Goal: Check status

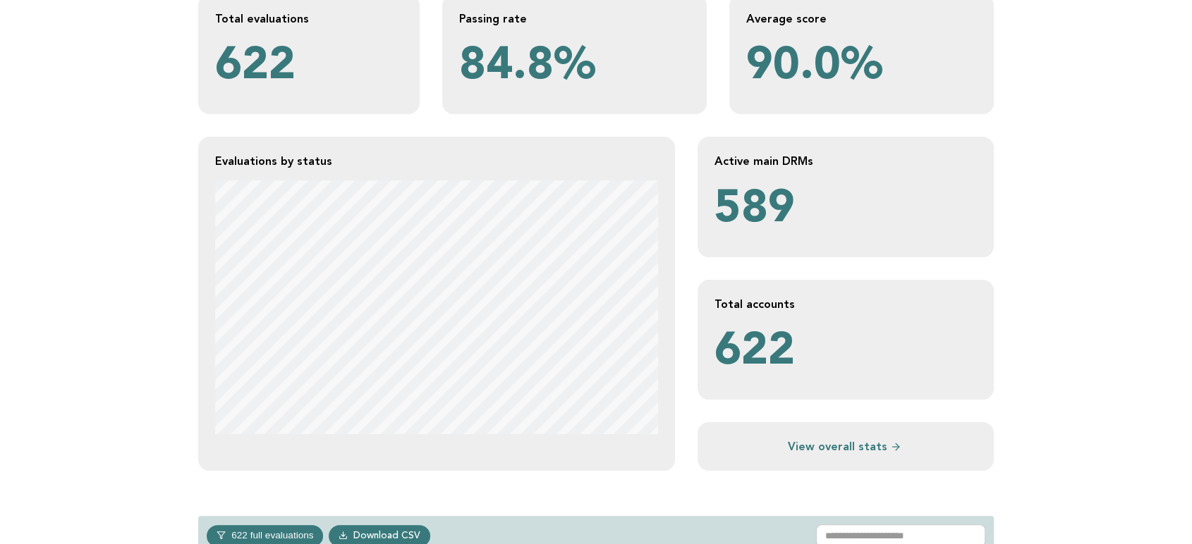
scroll to position [235, 0]
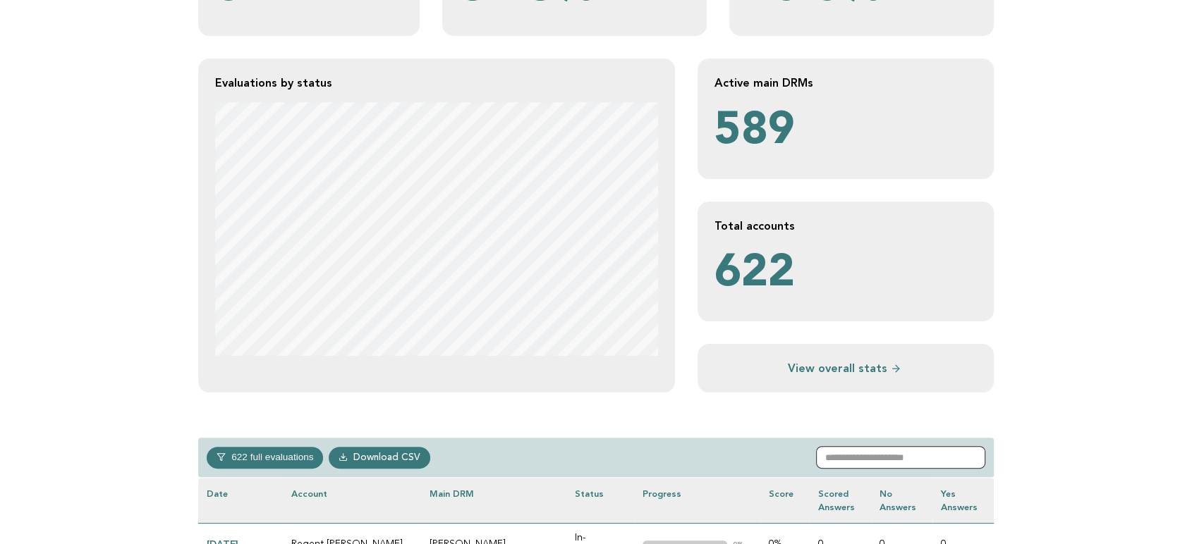
click at [891, 445] on input "text" at bounding box center [900, 457] width 169 height 23
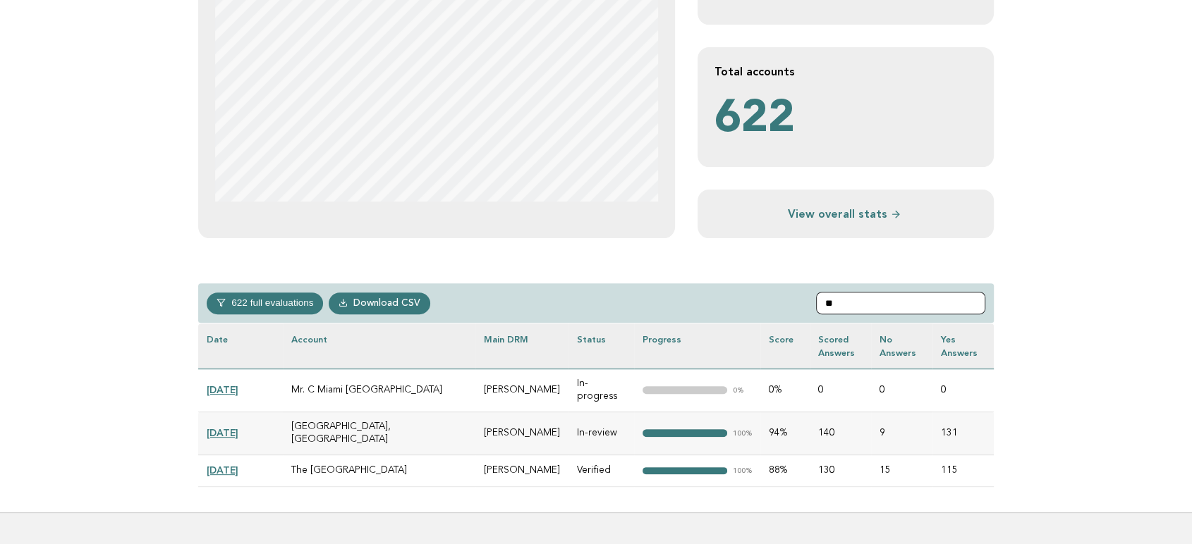
scroll to position [391, 0]
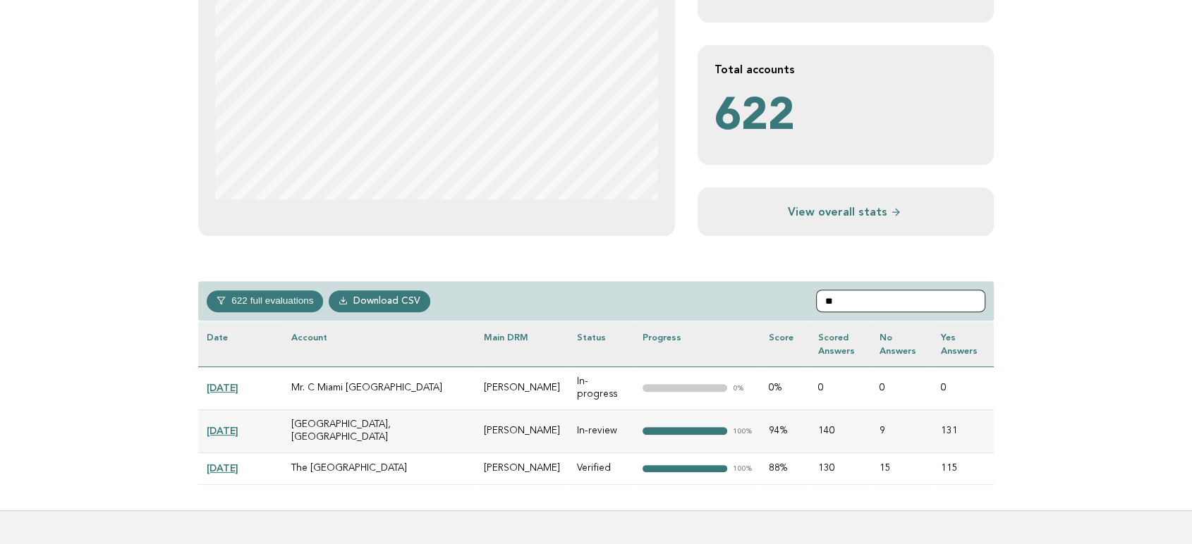
type input "**"
click at [221, 384] on link "[DATE]" at bounding box center [223, 387] width 32 height 11
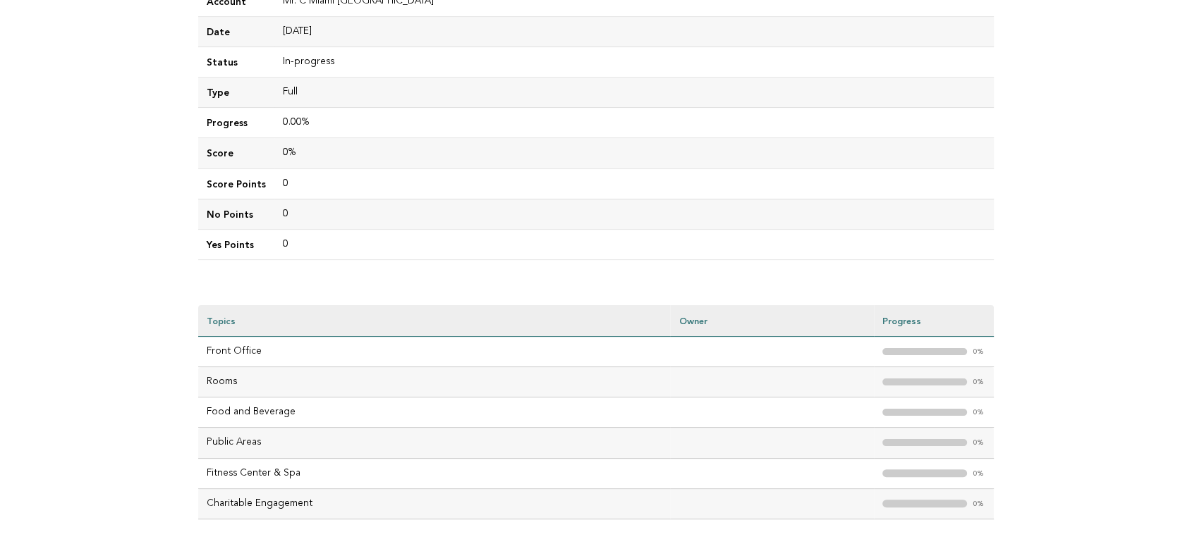
scroll to position [235, 0]
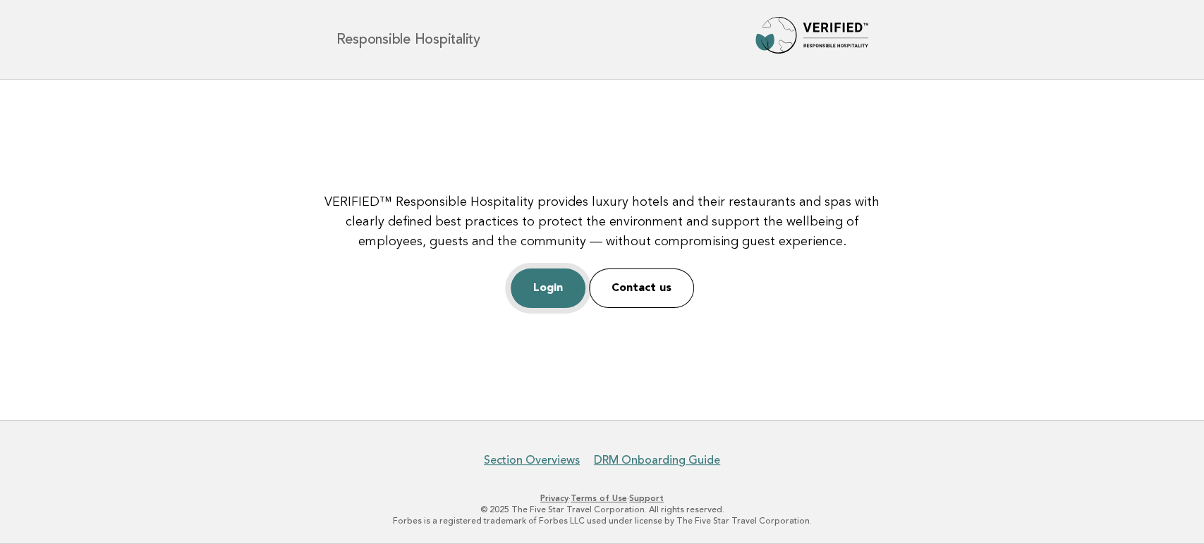
click at [529, 292] on link "Login" at bounding box center [547, 288] width 75 height 39
click at [556, 288] on link "Login" at bounding box center [547, 288] width 75 height 39
